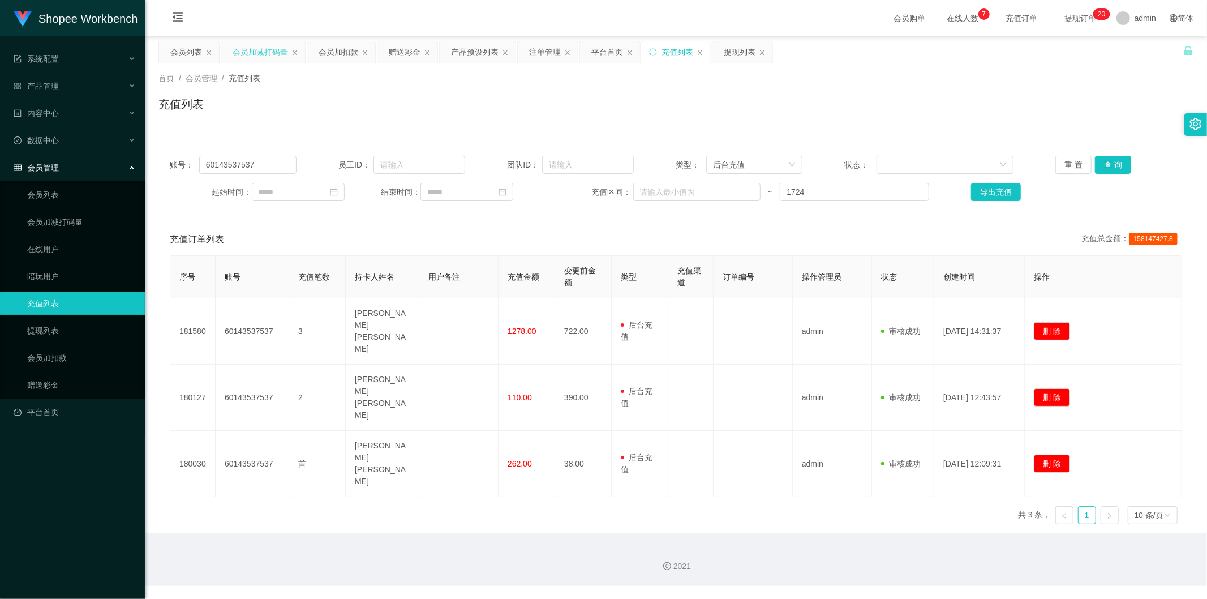
click at [279, 49] on div "会员加减打码量" at bounding box center [260, 52] width 55 height 22
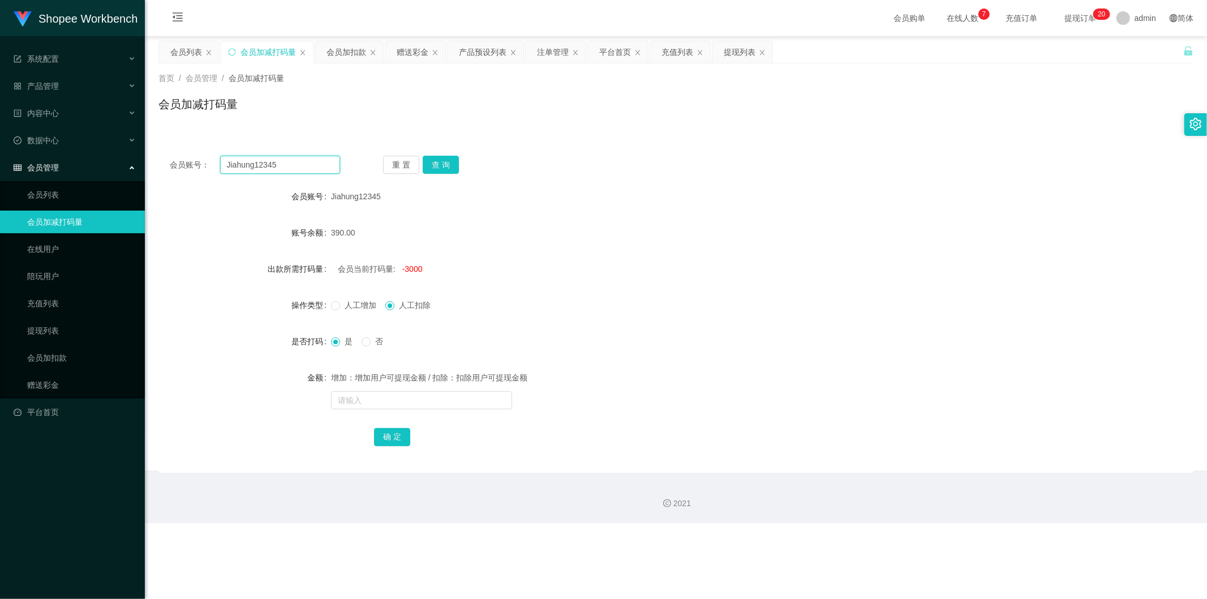
click at [274, 172] on input "Jiahung12345" at bounding box center [280, 165] width 121 height 18
paste input "Memey189"
type input "Memey189"
click at [440, 165] on button "查 询" at bounding box center [441, 165] width 36 height 18
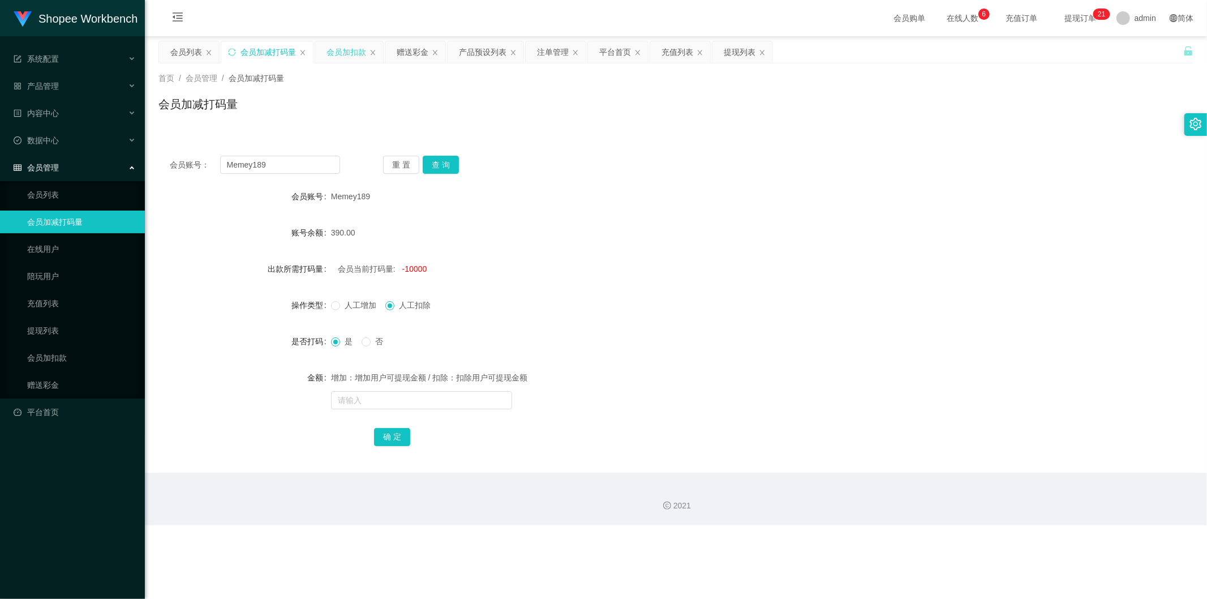
click at [355, 57] on div "会员加扣款" at bounding box center [347, 52] width 40 height 22
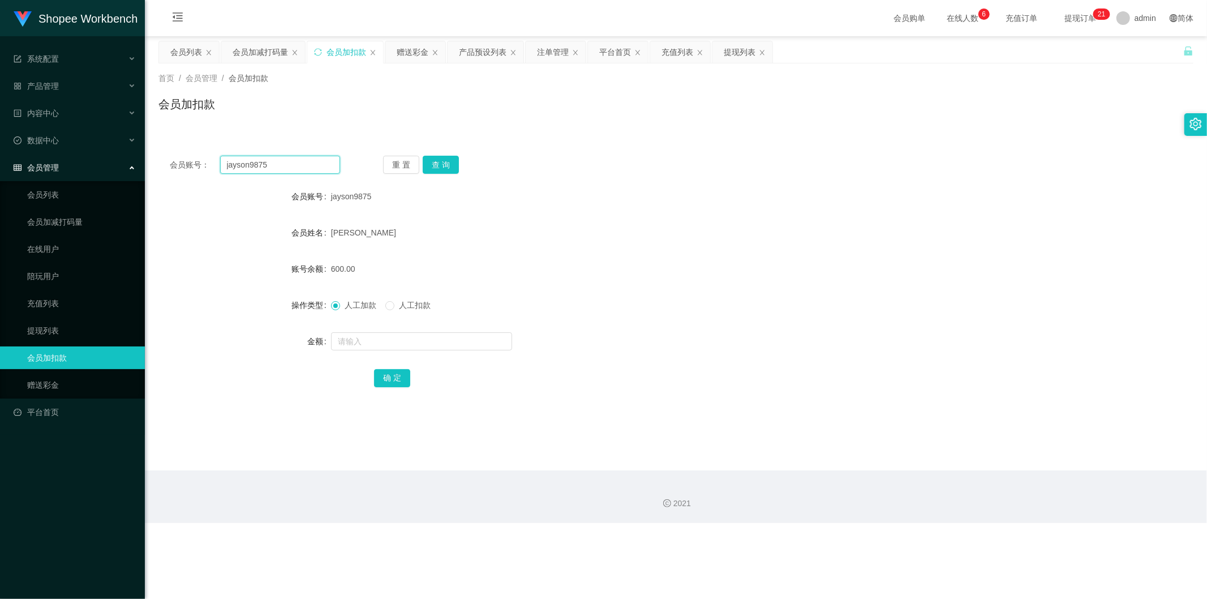
click at [308, 166] on input "jayson9875" at bounding box center [280, 165] width 121 height 18
paste input "账户已失效，当您需要增值积分联络我重新为您获取新的账户"
type input "账户已失效，当您需要增值积分联络我重新为您获取新的账户"
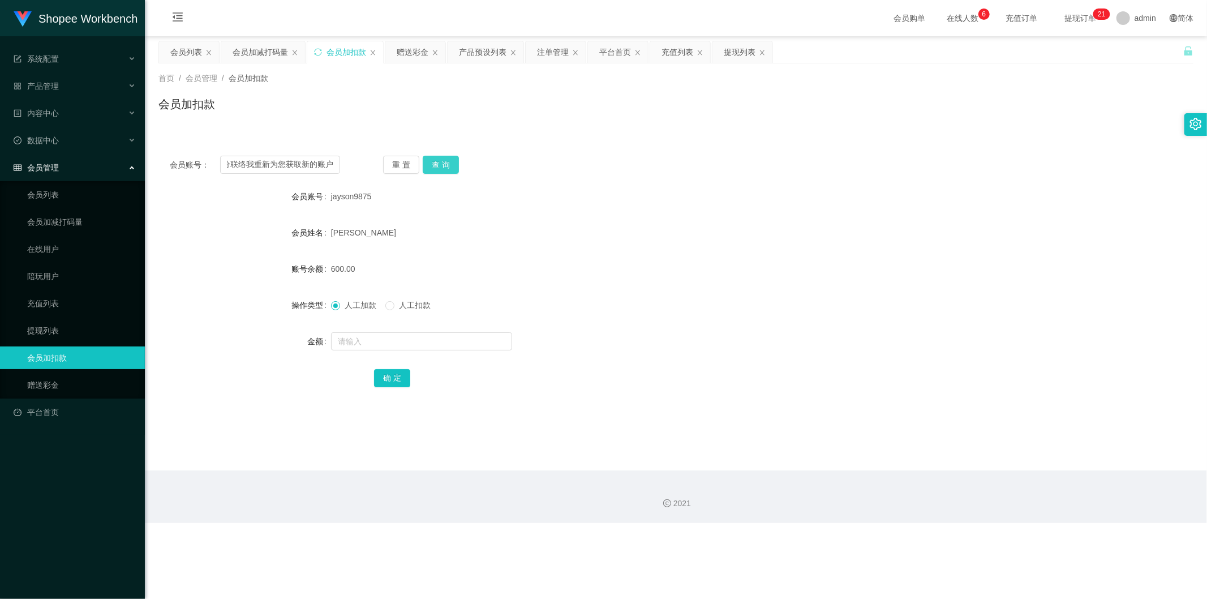
click at [434, 165] on button "查 询" at bounding box center [441, 165] width 36 height 18
click at [298, 160] on input "账户已失效，当您需要增值积分联络我重新为您获取新的账户" at bounding box center [280, 165] width 121 height 18
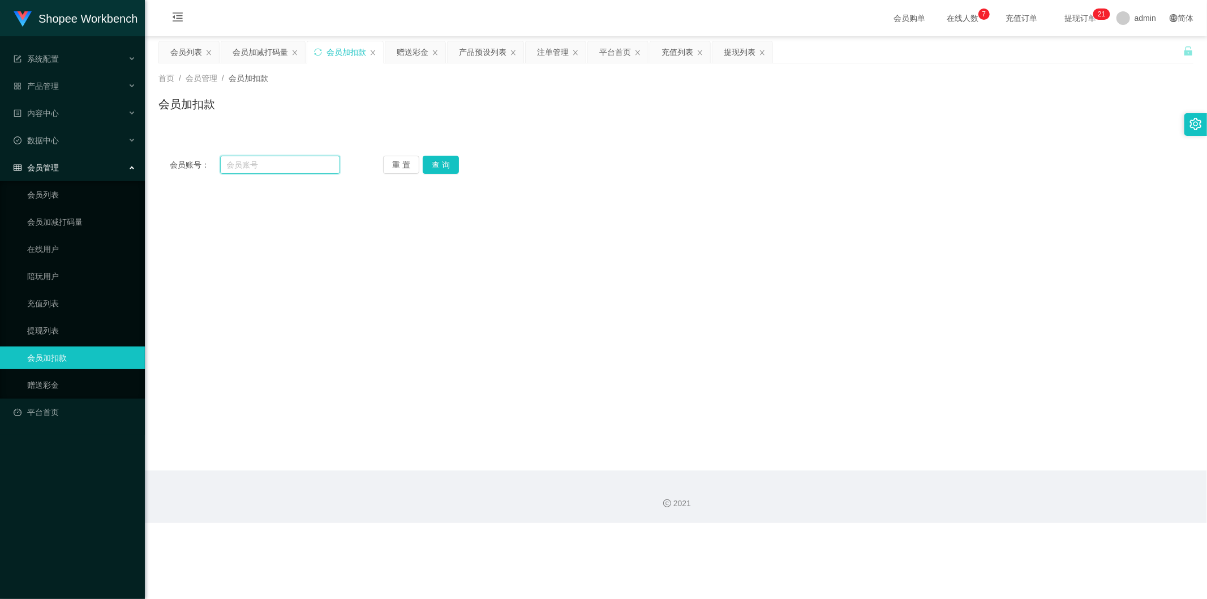
paste input "also9586"
type input "also9586"
click at [440, 161] on button "查 询" at bounding box center [441, 165] width 36 height 18
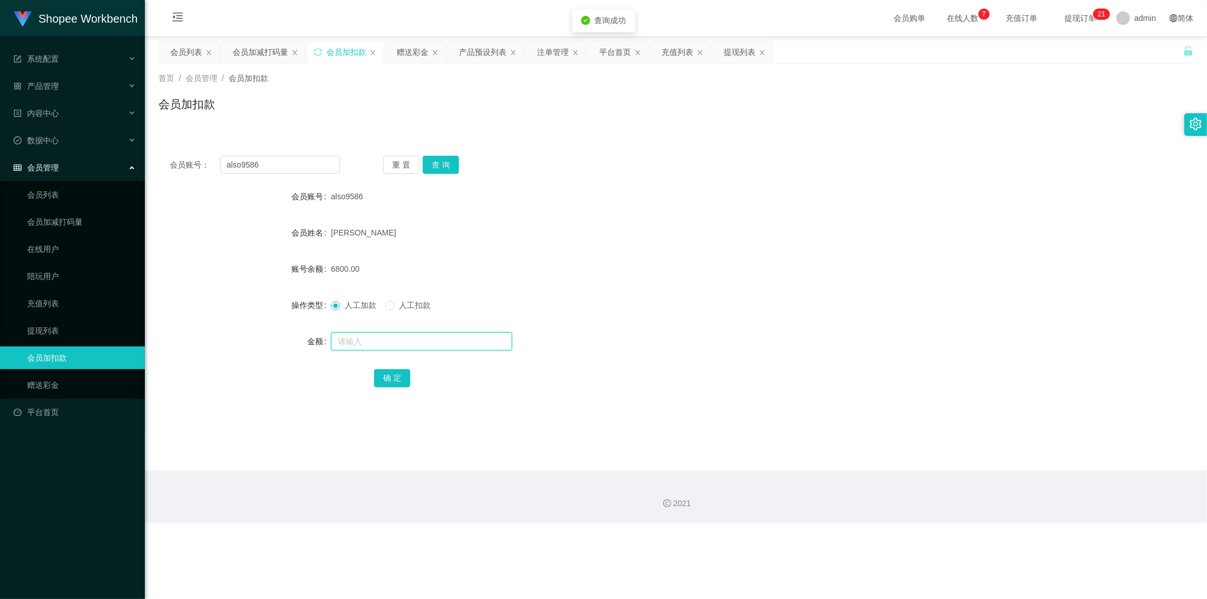
click at [366, 340] on input "text" at bounding box center [421, 341] width 181 height 18
type input "8200"
click at [395, 374] on button "确 定" at bounding box center [392, 378] width 36 height 18
